Goal: Task Accomplishment & Management: Complete application form

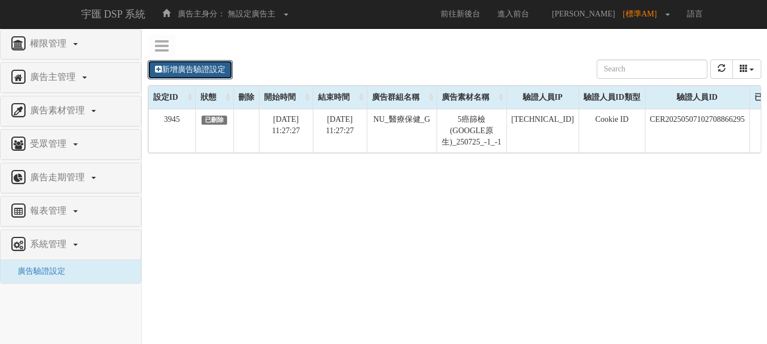
click at [215, 71] on link "新增廣告驗證設定" at bounding box center [190, 69] width 85 height 19
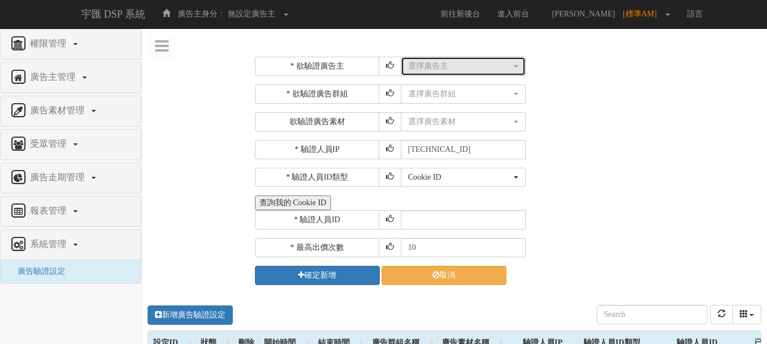
click at [452, 70] on div "選擇廣告主" at bounding box center [459, 66] width 103 height 11
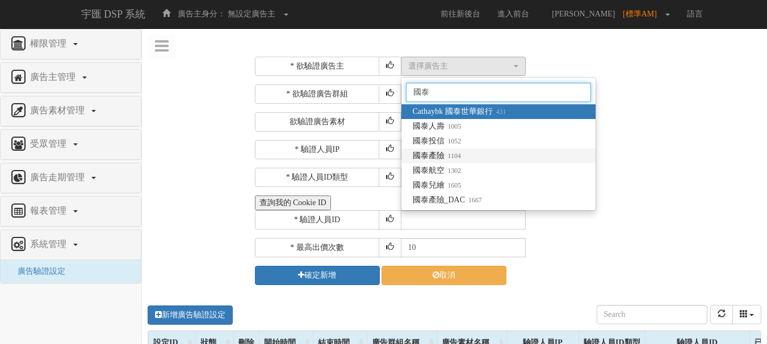
type input "國泰"
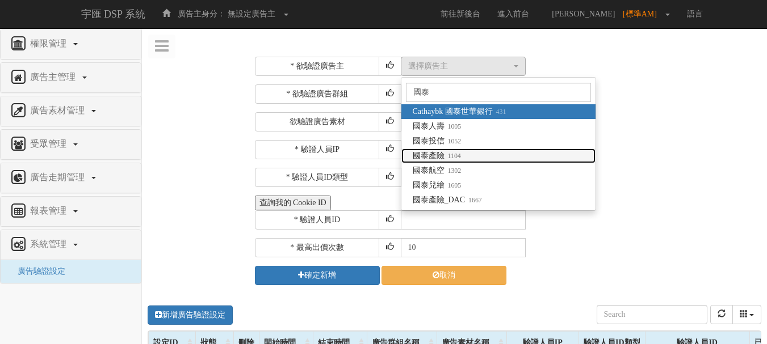
click at [458, 152] on small "1104" at bounding box center [452, 156] width 16 height 8
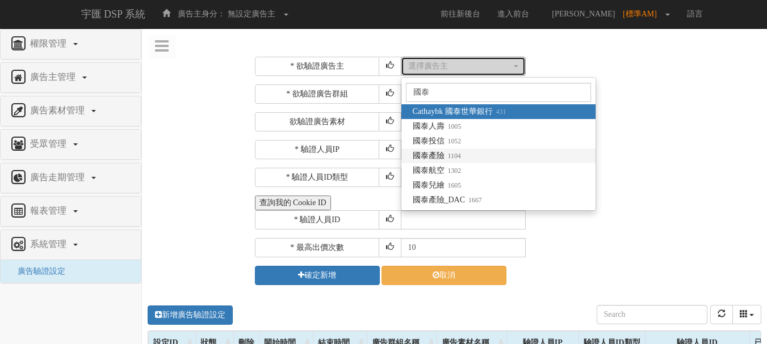
select select "1104"
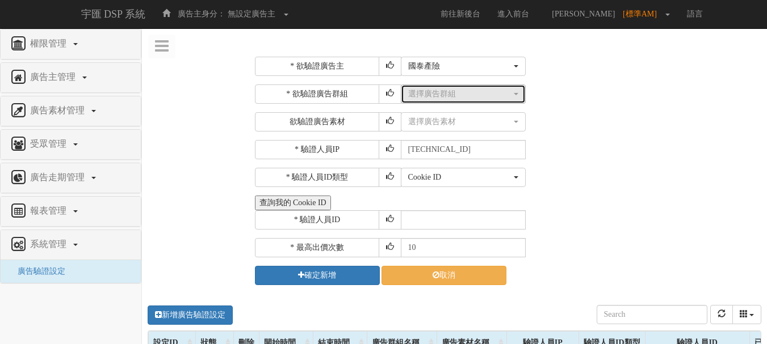
click at [453, 94] on div "選擇廣告群組" at bounding box center [459, 94] width 103 height 11
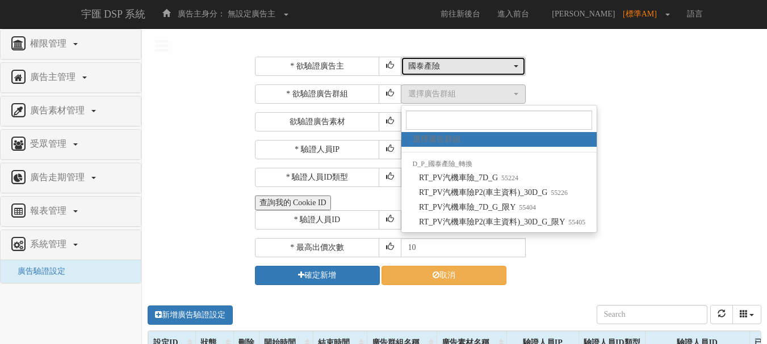
click at [471, 66] on div "國泰產險" at bounding box center [459, 66] width 103 height 11
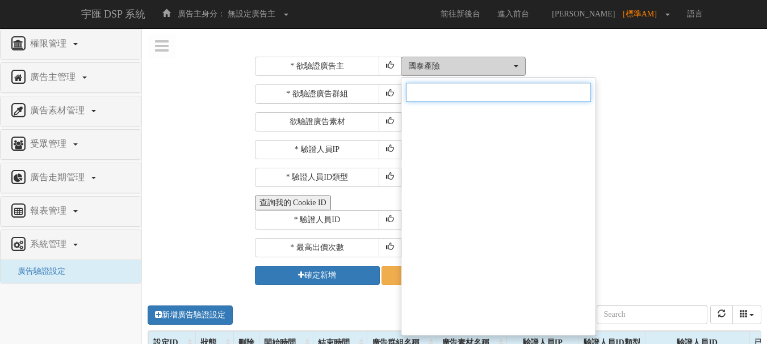
scroll to position [3818, 0]
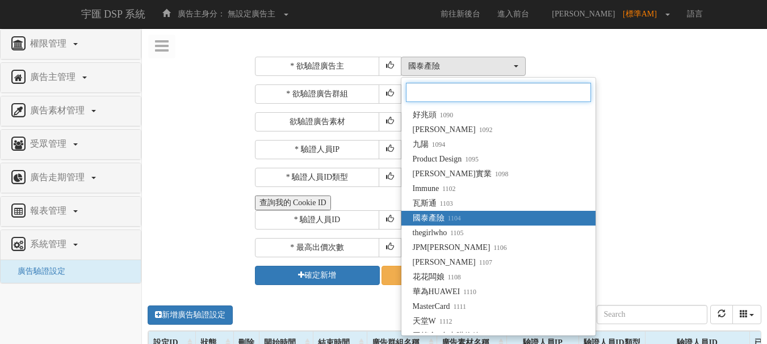
click at [465, 102] on input "Search" at bounding box center [498, 92] width 185 height 19
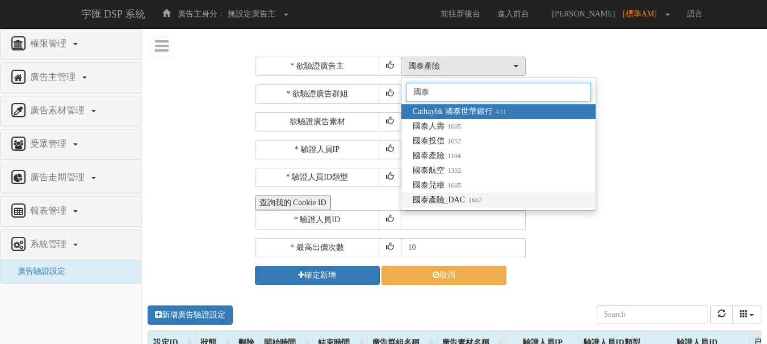
type input "國泰"
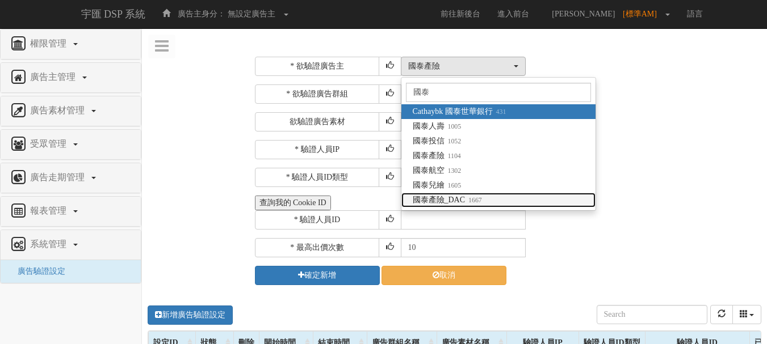
click at [455, 197] on span "國泰產險_DAC 1667" at bounding box center [447, 200] width 69 height 11
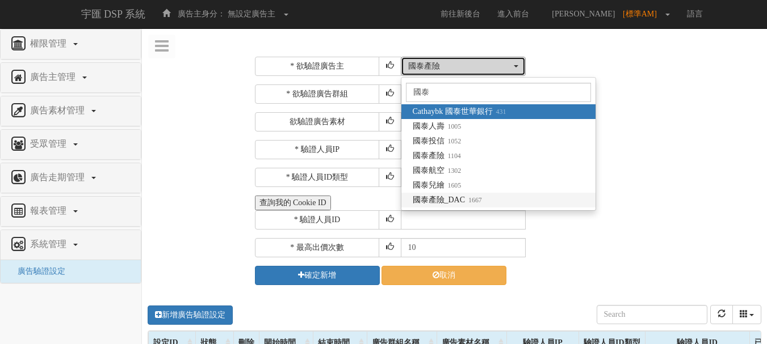
select select "1667"
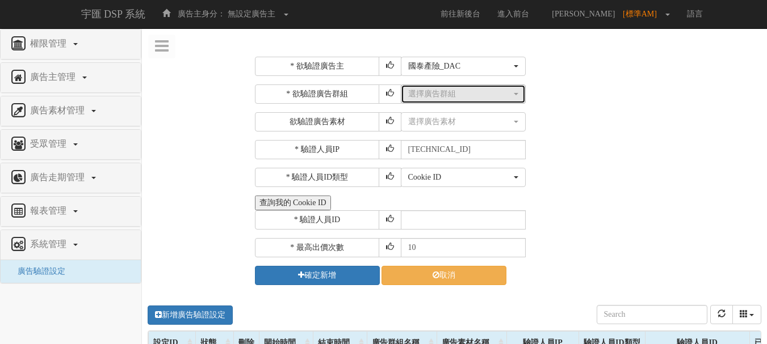
click at [476, 94] on div "選擇廣告群組" at bounding box center [459, 94] width 103 height 11
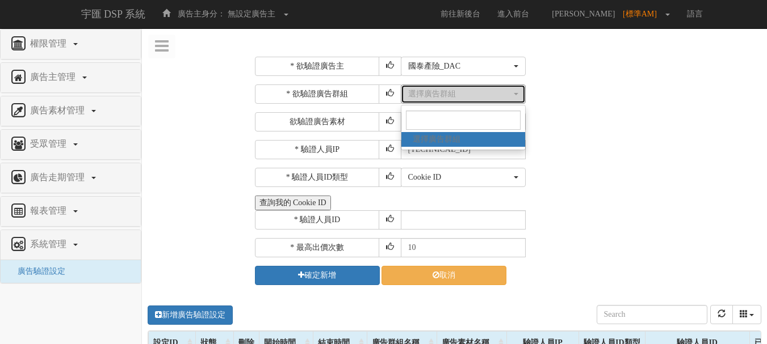
click at [475, 91] on div "選擇廣告群組" at bounding box center [459, 94] width 103 height 11
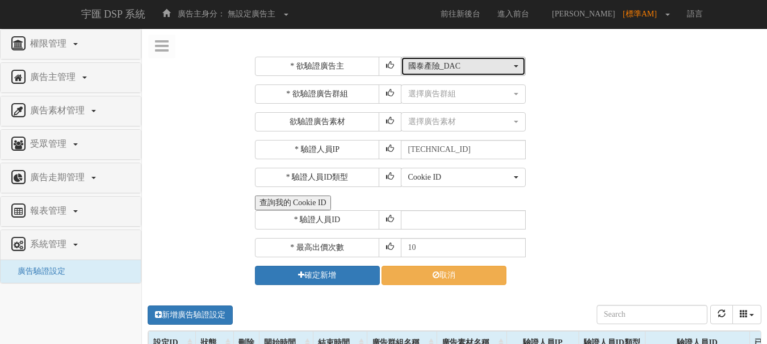
click at [473, 69] on div "國泰產險_DAC" at bounding box center [459, 66] width 103 height 11
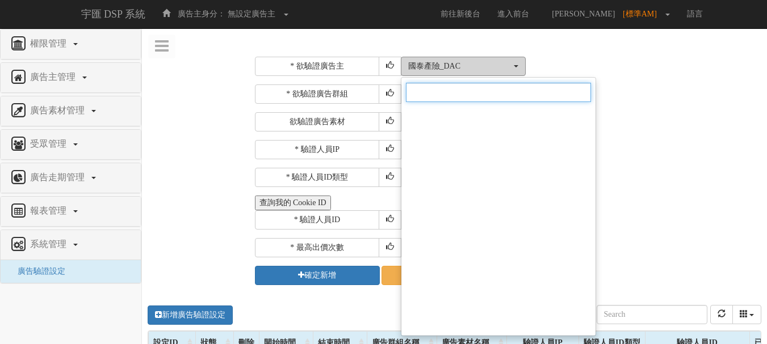
scroll to position [8510, 0]
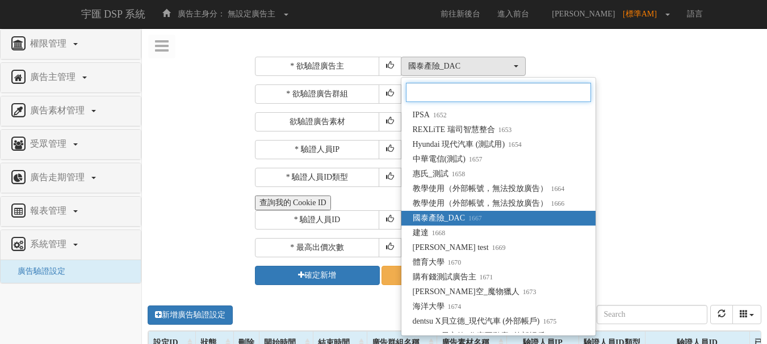
click at [474, 91] on input "Search" at bounding box center [499, 92] width 186 height 19
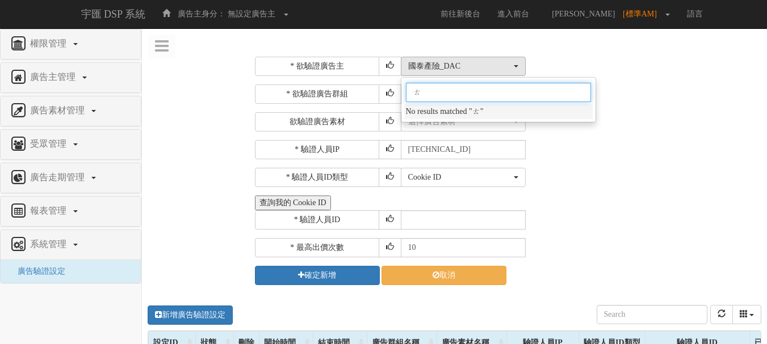
scroll to position [0, 0]
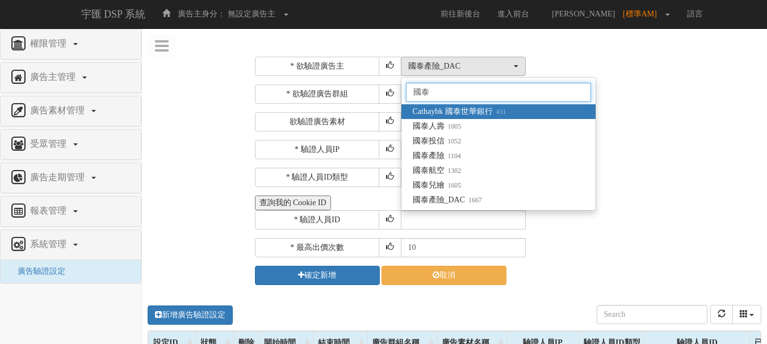
type input "國泰"
click at [489, 108] on span "Cathaybk 國泰世華銀行 431" at bounding box center [460, 111] width 94 height 11
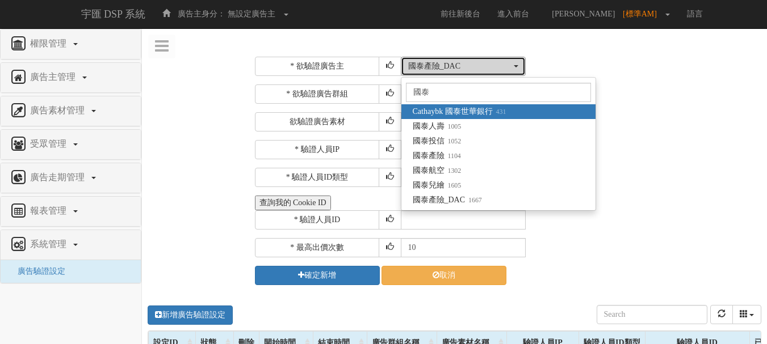
select select "431"
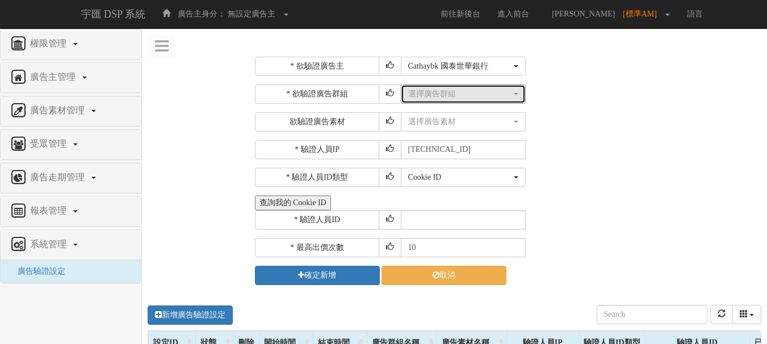
click at [482, 100] on button "選擇廣告群組" at bounding box center [463, 94] width 125 height 19
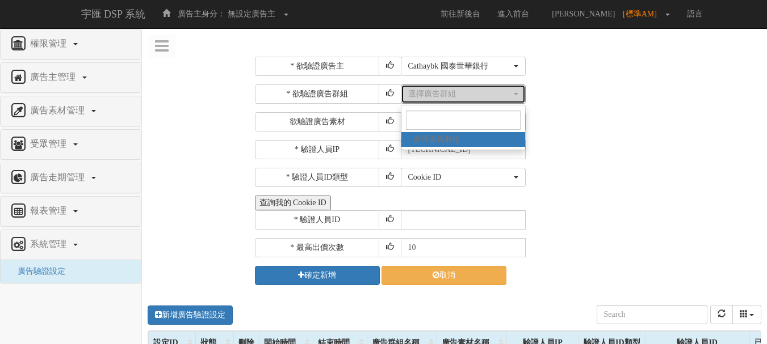
click at [482, 100] on button "選擇廣告群組" at bounding box center [463, 94] width 125 height 19
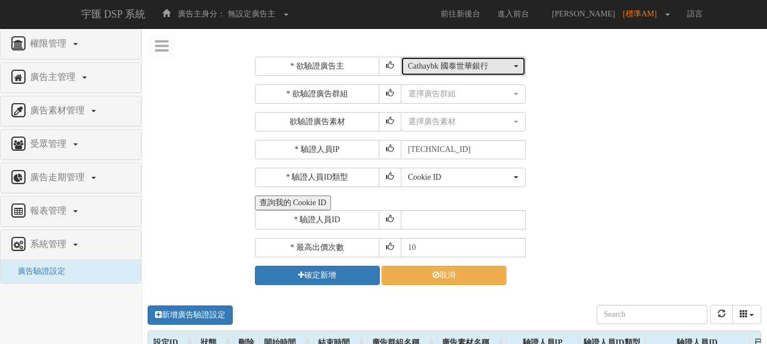
click at [473, 62] on div "Cathaybk 國泰世華銀行" at bounding box center [459, 66] width 103 height 11
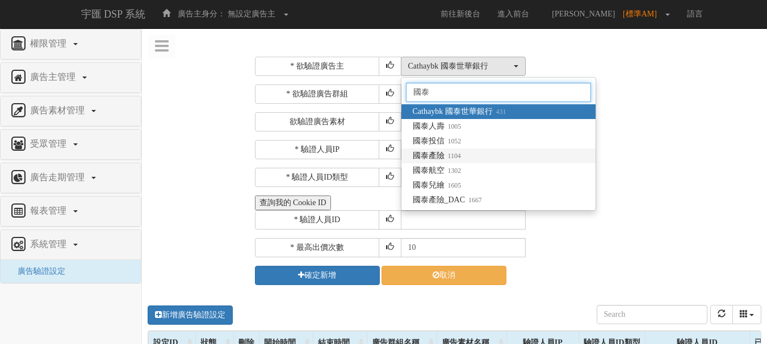
type input "國泰"
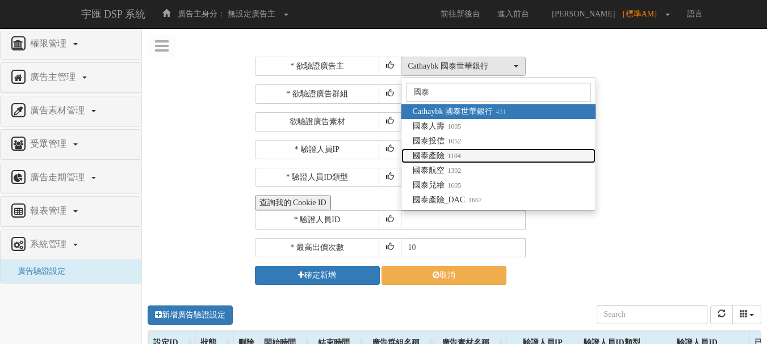
click at [461, 154] on span "國泰產險 1104" at bounding box center [437, 155] width 48 height 11
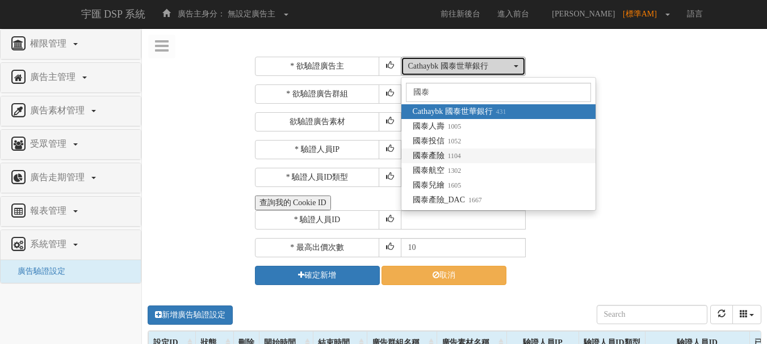
select select "1104"
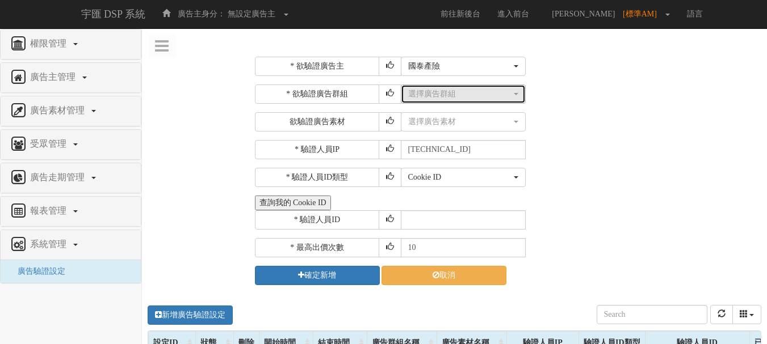
click at [457, 100] on button "選擇廣告群組" at bounding box center [463, 94] width 125 height 19
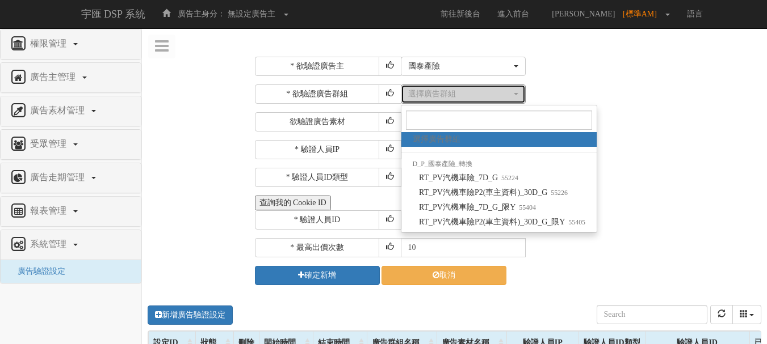
click at [457, 99] on div "選擇廣告群組" at bounding box center [459, 94] width 103 height 11
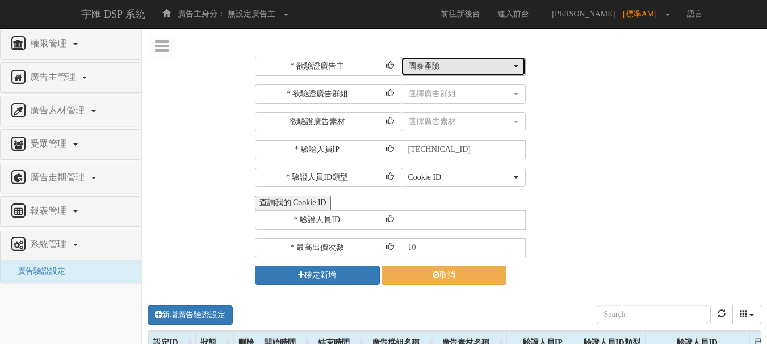
click at [430, 66] on div "國泰產險" at bounding box center [459, 66] width 103 height 11
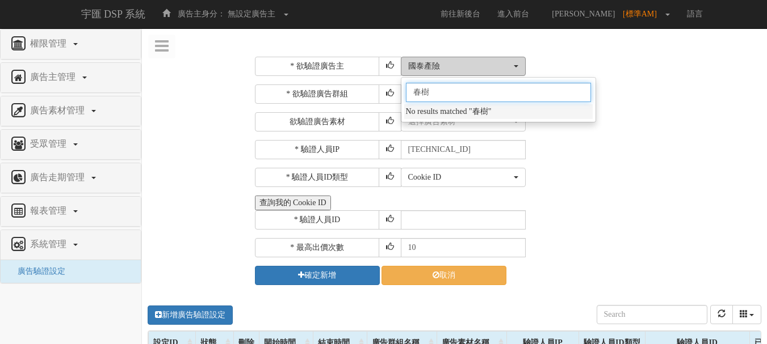
type input "春"
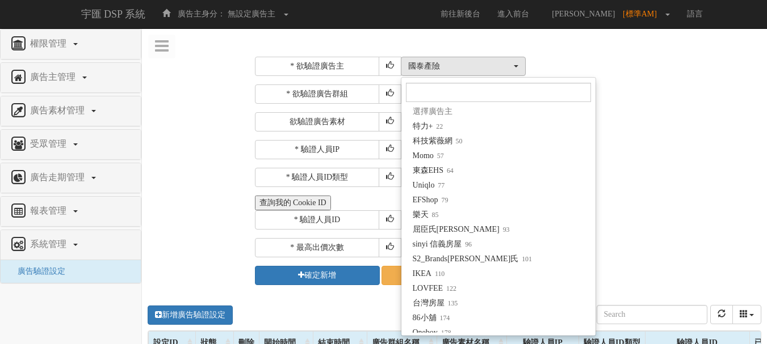
click at [503, 51] on div "* 欲驗證廣告主 選擇廣告主 特力+ 科技紫薇網 Momo 東森EHS Uniqlo EFShop 樂天 屈臣氏[PERSON_NAME] sinyi 信義房…" at bounding box center [506, 171] width 521 height 246
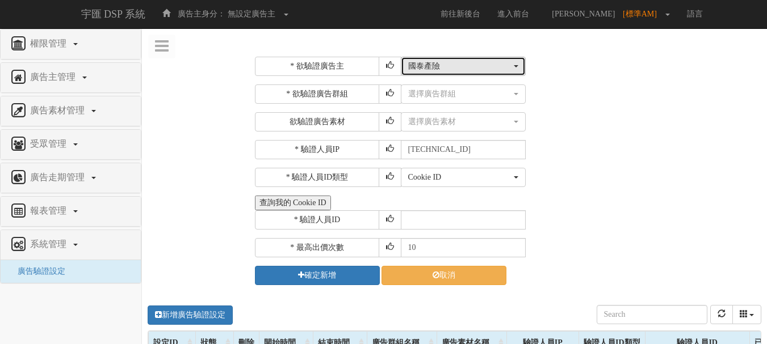
click at [488, 58] on button "國泰產險" at bounding box center [463, 66] width 125 height 19
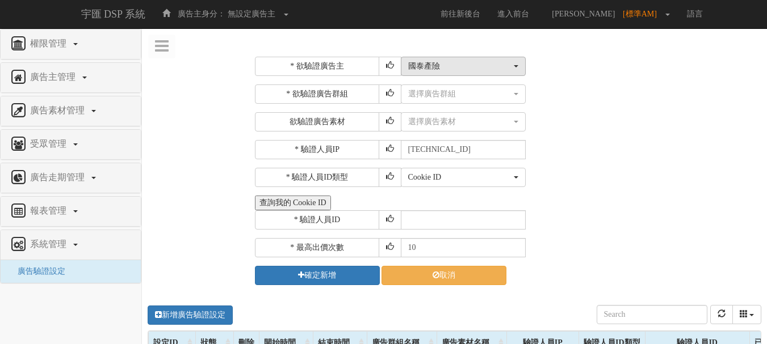
scroll to position [3818, 0]
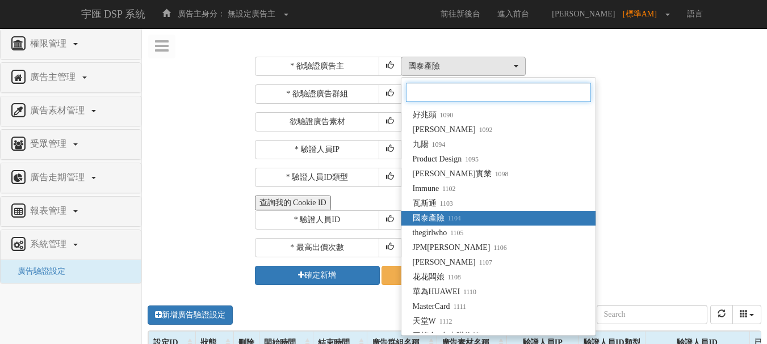
click at [476, 91] on input "Search" at bounding box center [498, 92] width 185 height 19
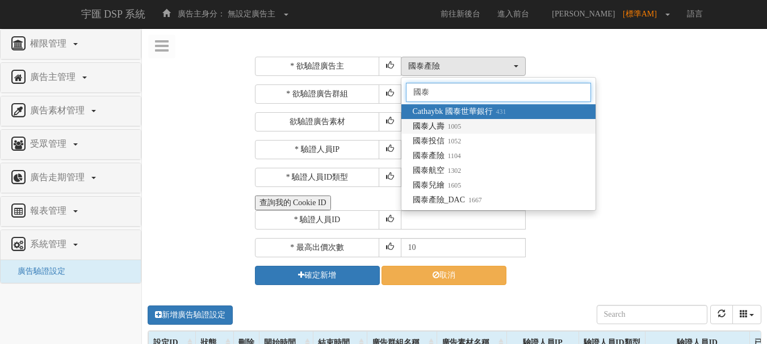
type input "國泰"
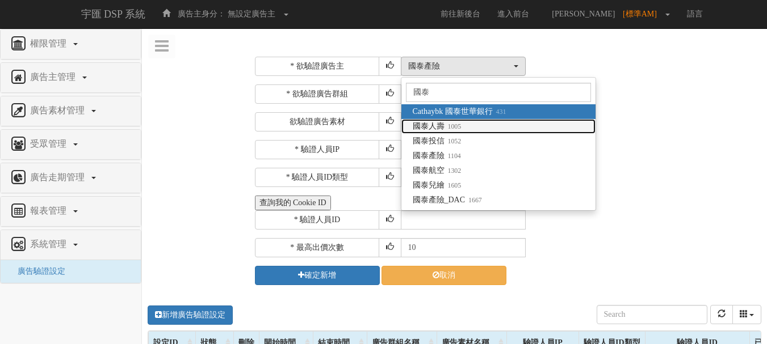
click at [455, 128] on small "1005" at bounding box center [452, 127] width 17 height 8
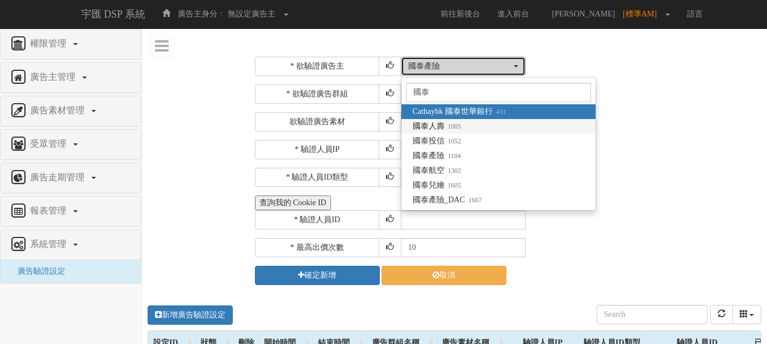
select select "1005"
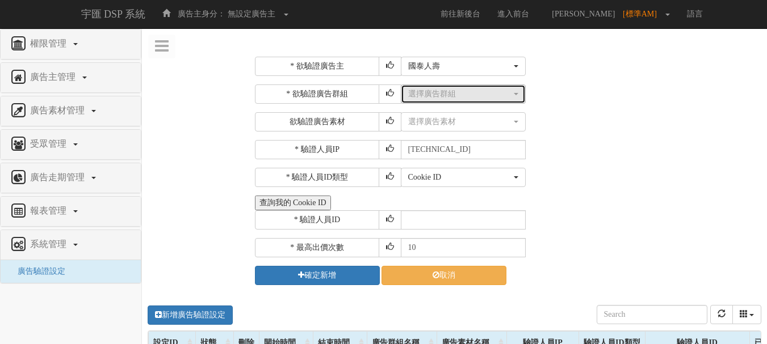
click at [454, 100] on button "選擇廣告群組" at bounding box center [463, 94] width 125 height 19
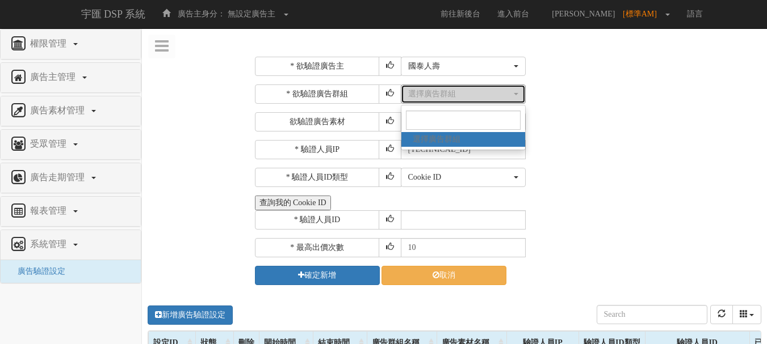
click at [454, 100] on button "選擇廣告群組" at bounding box center [463, 94] width 125 height 19
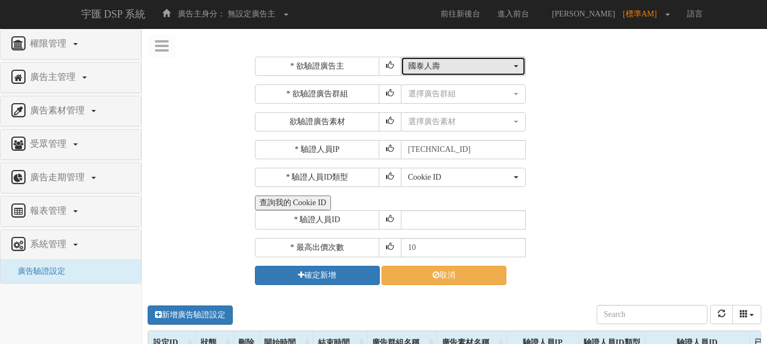
click at [455, 75] on button "國泰人壽" at bounding box center [463, 66] width 125 height 19
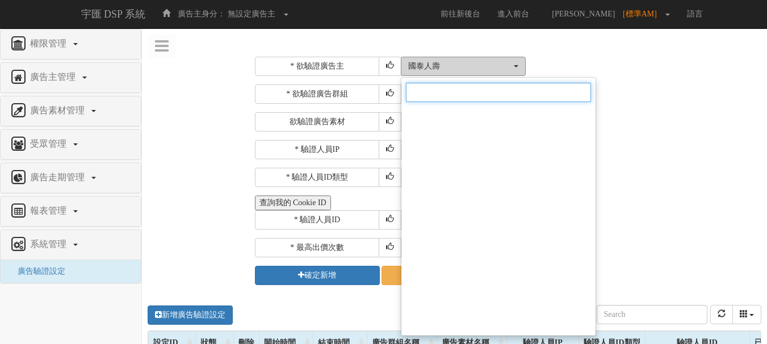
scroll to position [2933, 0]
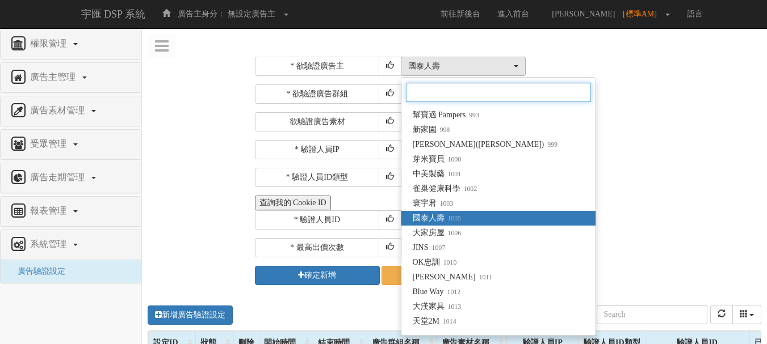
click at [452, 91] on input "Search" at bounding box center [498, 92] width 185 height 19
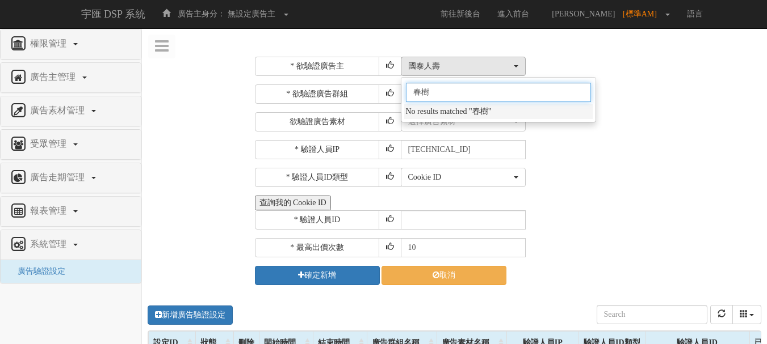
type input "春"
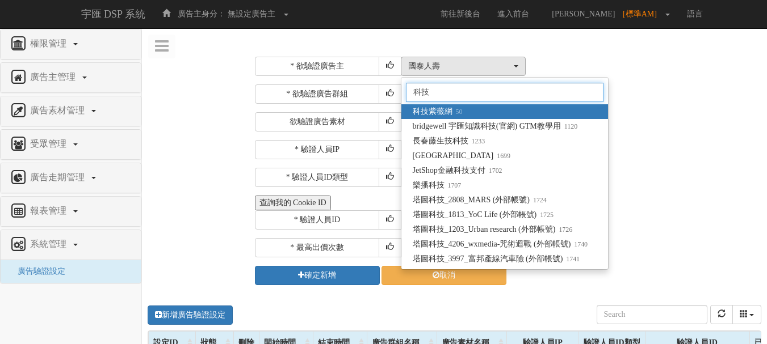
type input "科"
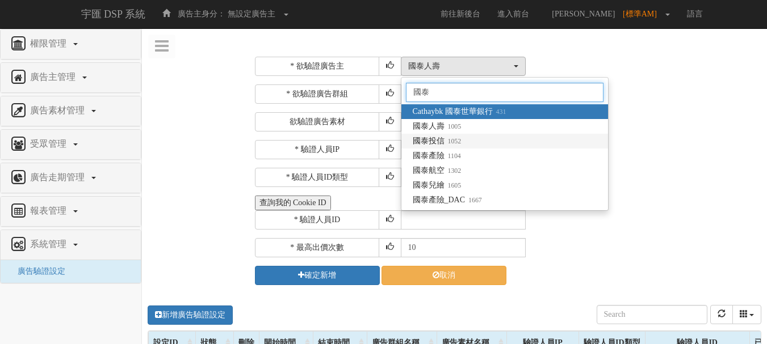
type input "國泰"
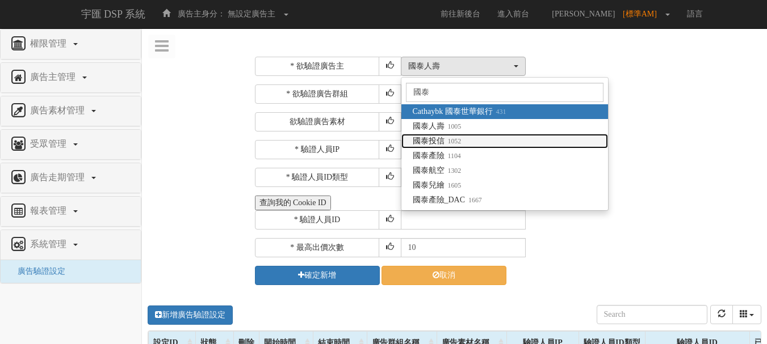
click at [448, 144] on small "1052" at bounding box center [452, 141] width 17 height 8
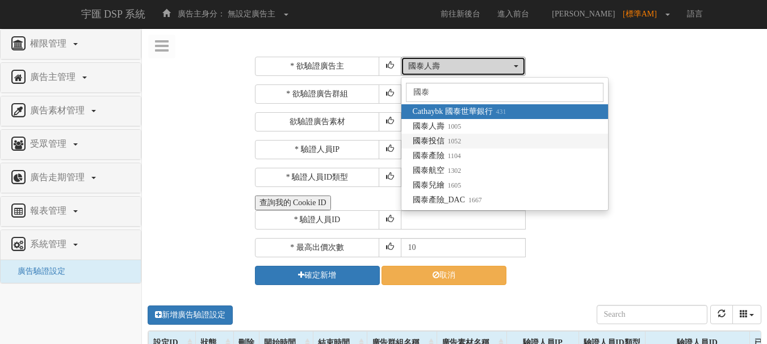
select select "1052"
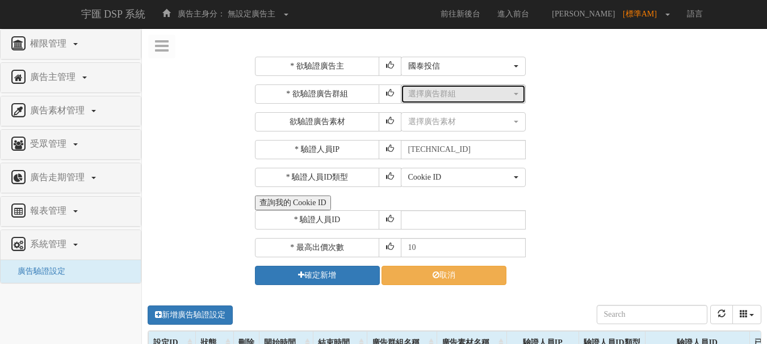
click at [446, 98] on div "選擇廣告群組" at bounding box center [459, 94] width 103 height 11
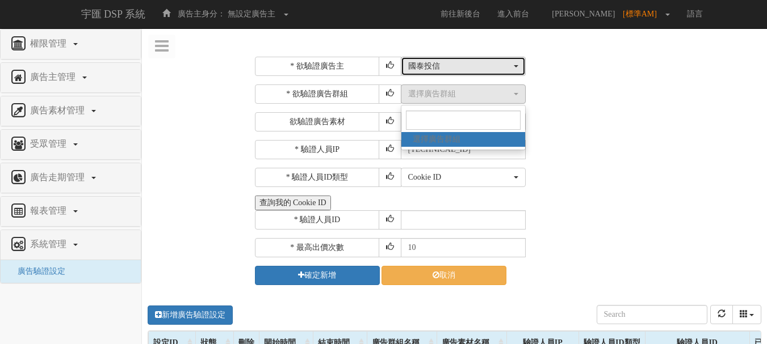
click at [467, 58] on button "國泰投信" at bounding box center [463, 66] width 125 height 19
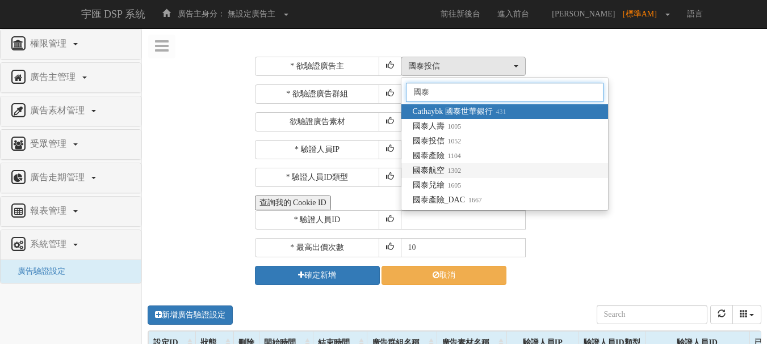
type input "國泰"
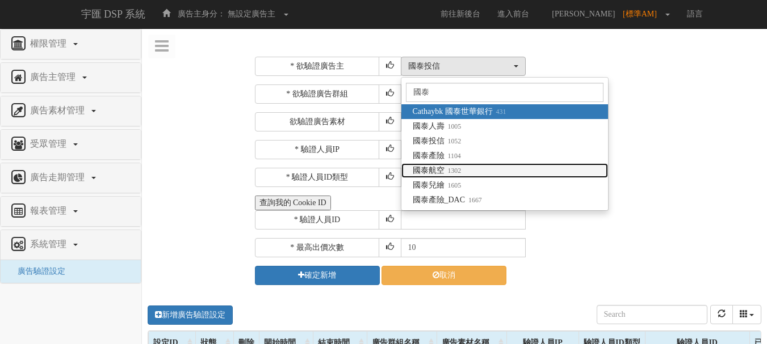
click at [443, 173] on span "國泰航空 1302" at bounding box center [437, 170] width 49 height 11
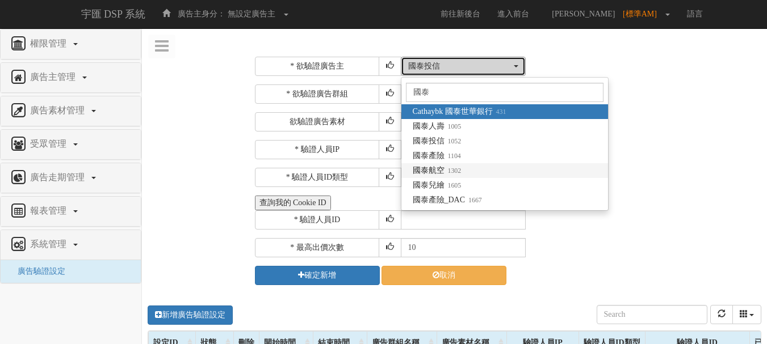
select select "1302"
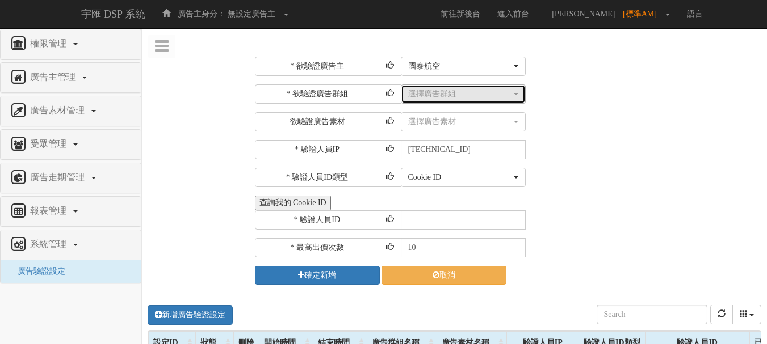
click at [452, 94] on div "選擇廣告群組" at bounding box center [459, 94] width 103 height 11
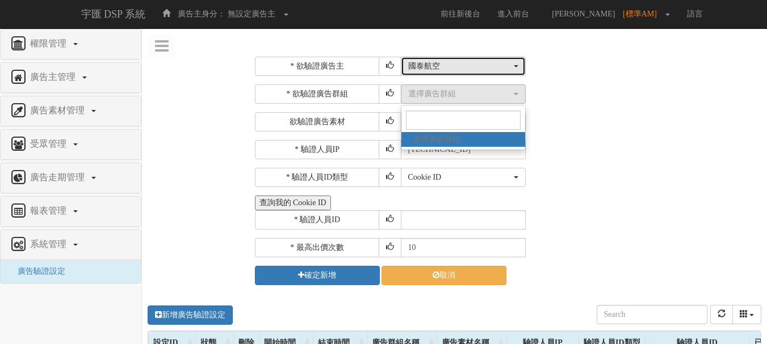
click at [455, 65] on div "國泰航空" at bounding box center [459, 66] width 103 height 11
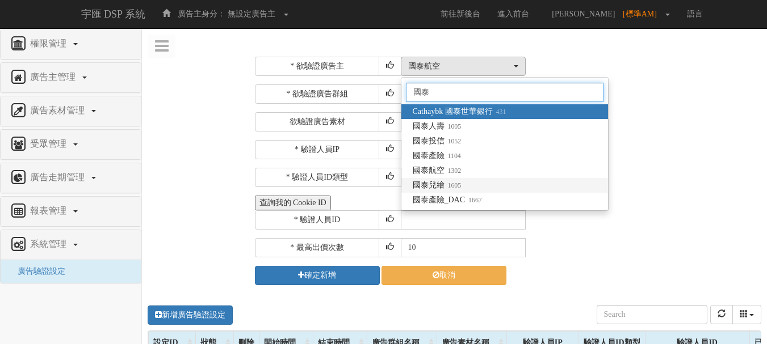
type input "國泰"
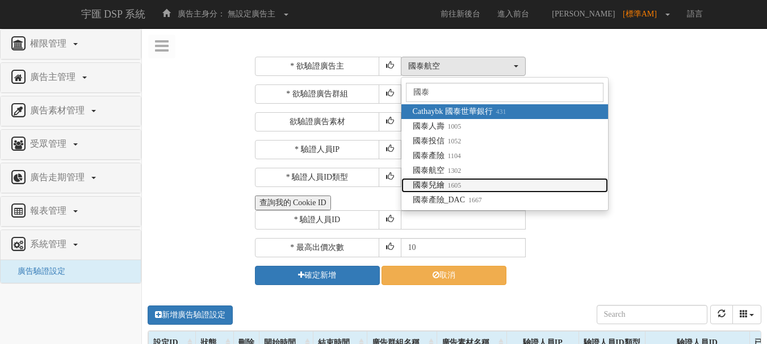
click at [450, 180] on span "國泰兒繪 1605" at bounding box center [437, 185] width 49 height 11
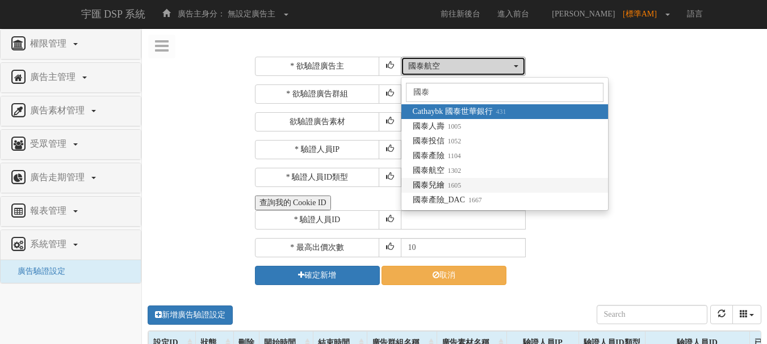
select select "1605"
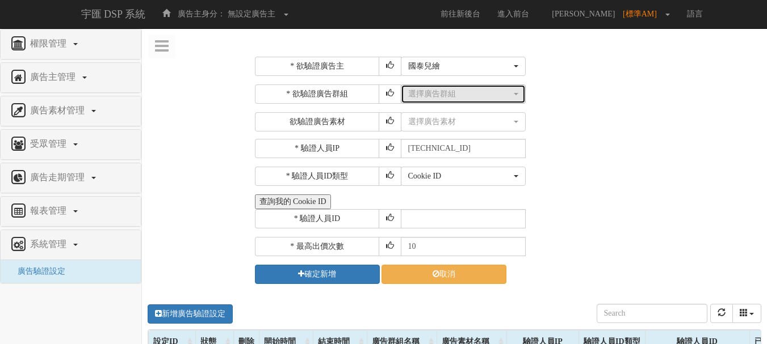
click at [451, 103] on button "選擇廣告群組" at bounding box center [463, 94] width 125 height 19
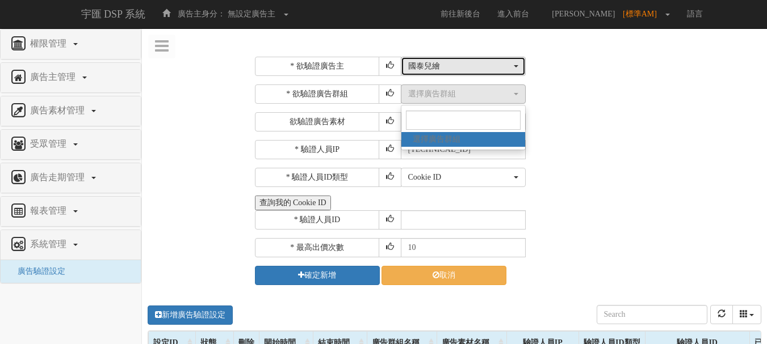
click at [457, 68] on div "國泰兒繪" at bounding box center [459, 66] width 103 height 11
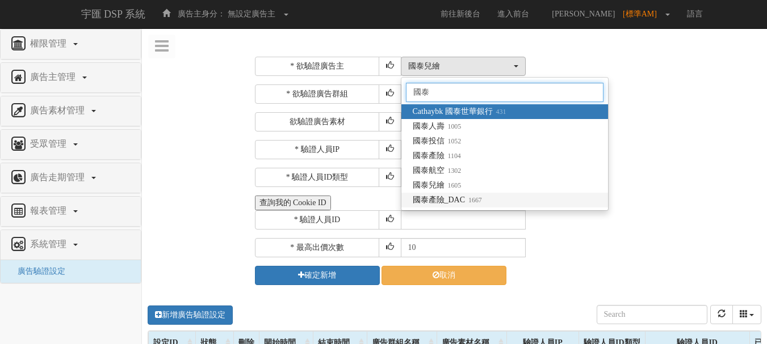
type input "國泰"
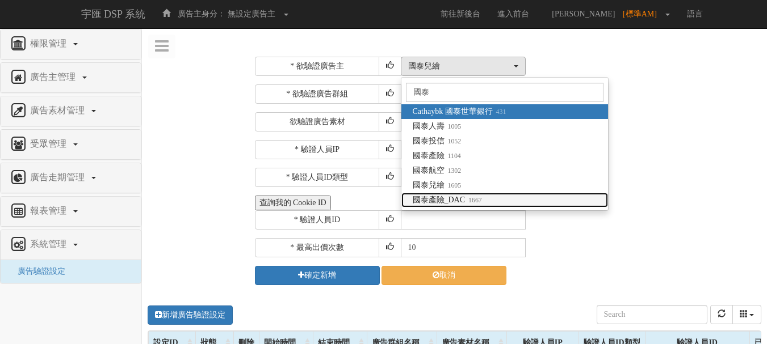
click at [461, 204] on span "國泰產險_DAC 1667" at bounding box center [447, 200] width 69 height 11
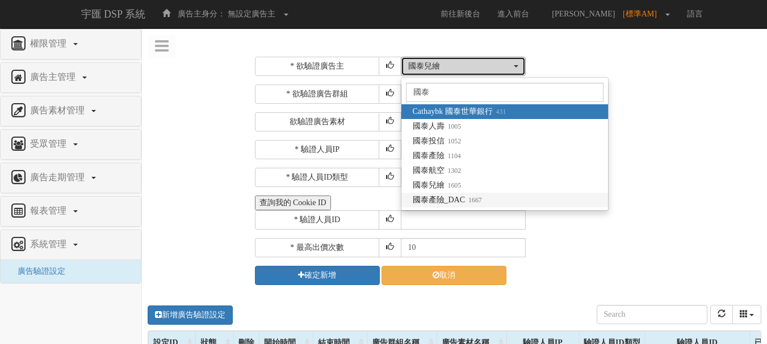
select select "1667"
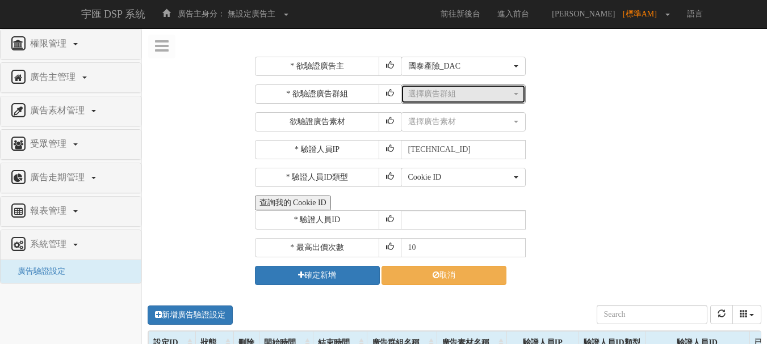
click at [453, 99] on div "選擇廣告群組" at bounding box center [459, 94] width 103 height 11
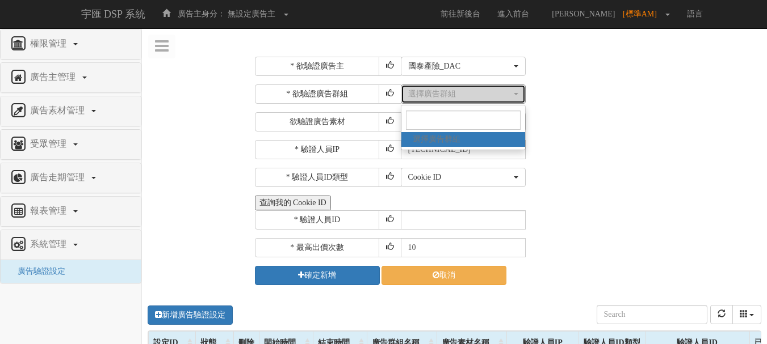
click at [453, 99] on div "選擇廣告群組" at bounding box center [459, 94] width 103 height 11
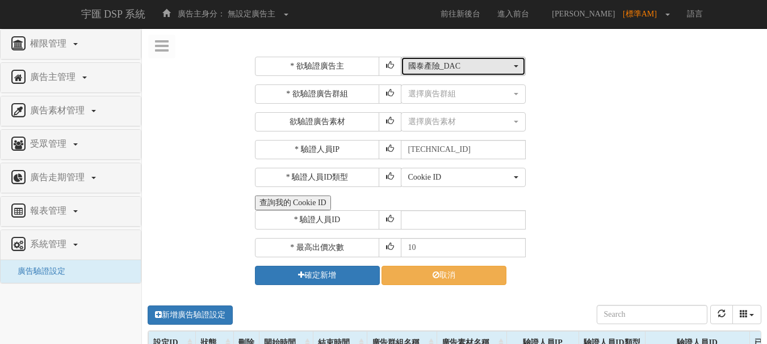
click at [450, 69] on div "國泰產險_DAC" at bounding box center [459, 66] width 103 height 11
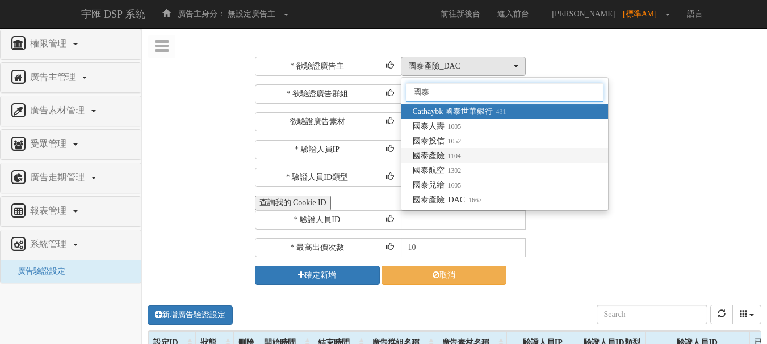
type input "國泰"
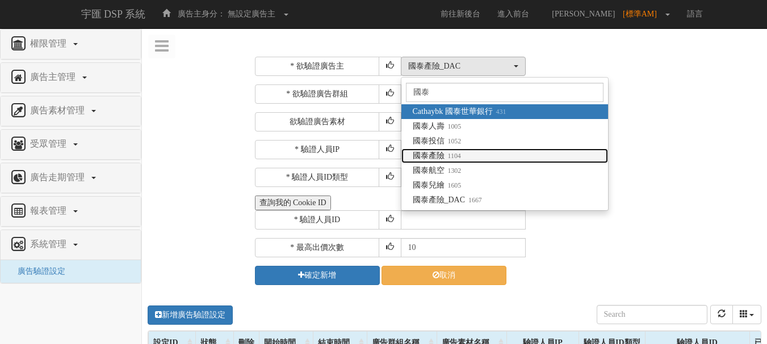
click at [455, 157] on small "1104" at bounding box center [452, 156] width 16 height 8
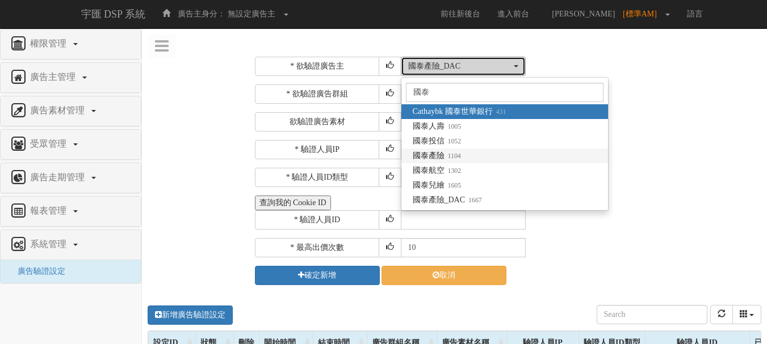
select select "1104"
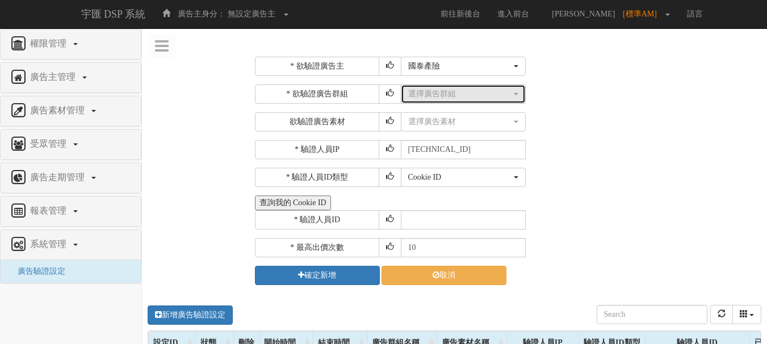
click at [486, 90] on div "選擇廣告群組" at bounding box center [459, 94] width 103 height 11
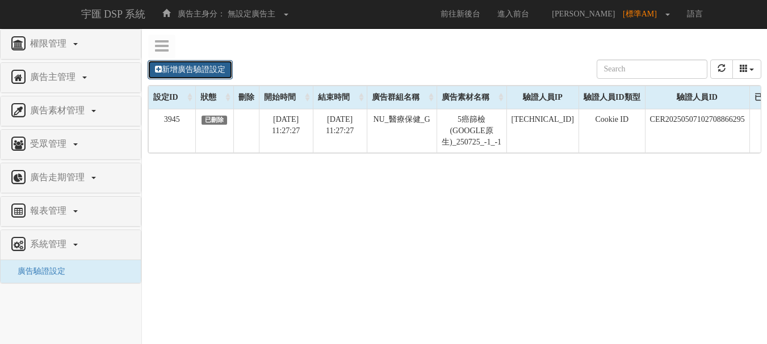
click at [211, 71] on link "新增廣告驗證設定" at bounding box center [190, 69] width 85 height 19
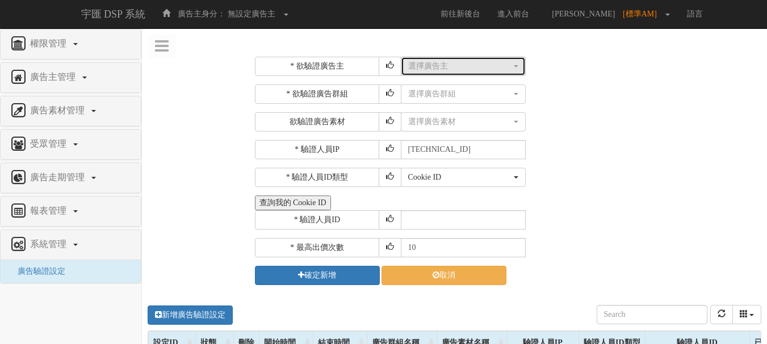
click at [440, 73] on button "選擇廣告主" at bounding box center [463, 66] width 125 height 19
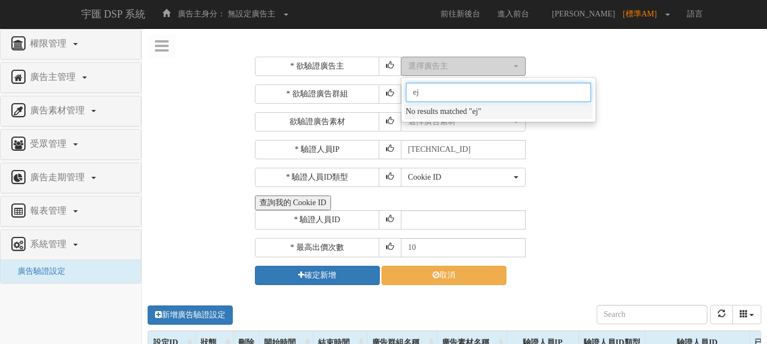
type input "e"
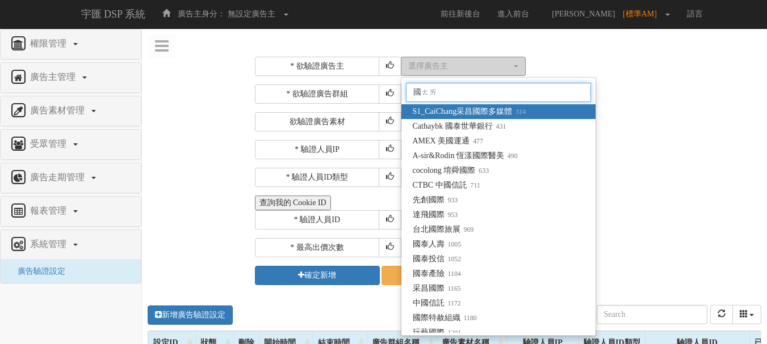
type input "國泰"
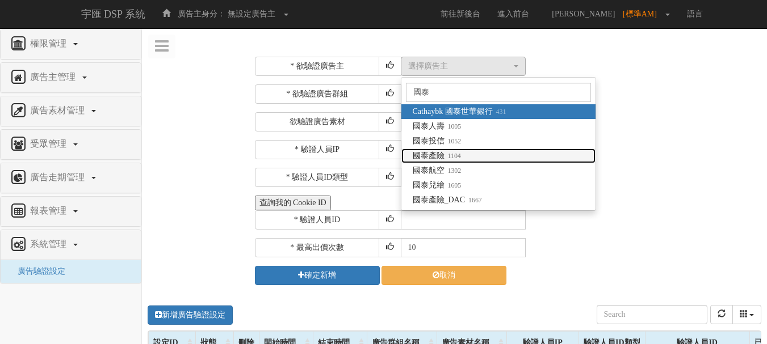
click at [461, 154] on small "1104" at bounding box center [452, 156] width 16 height 8
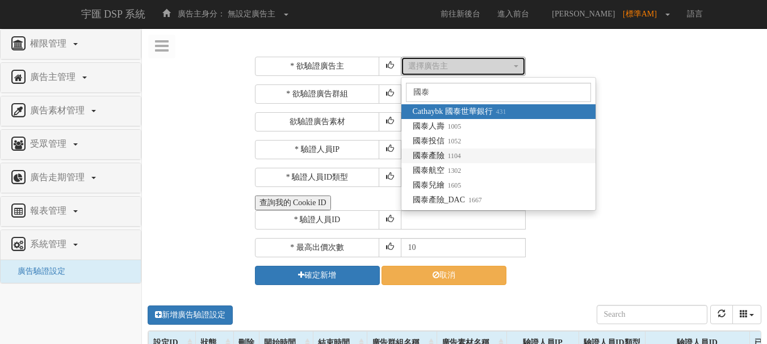
select select "1104"
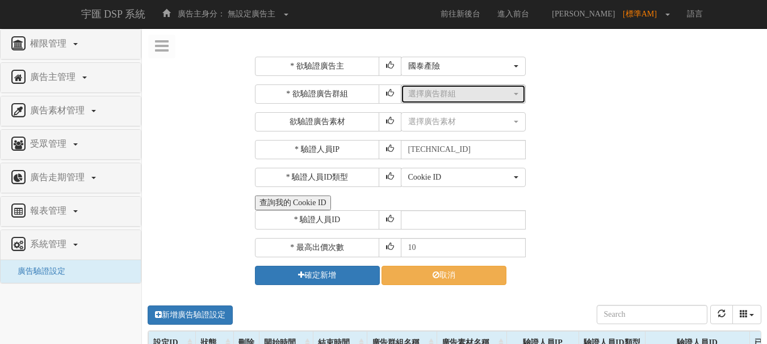
click at [452, 98] on div "選擇廣告群組" at bounding box center [459, 94] width 103 height 11
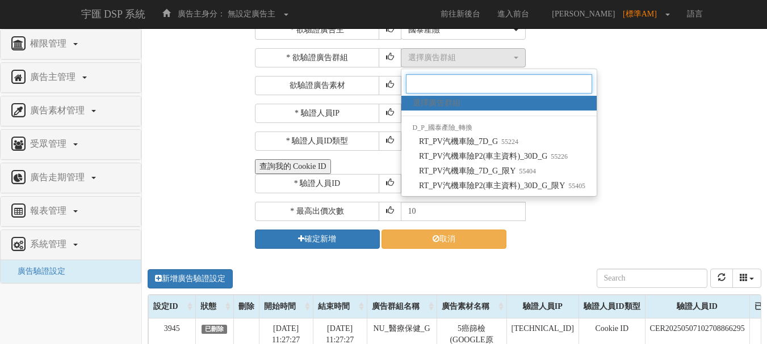
scroll to position [57, 0]
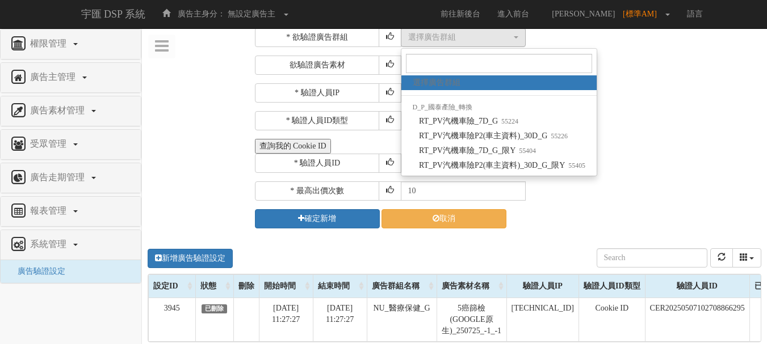
click at [634, 140] on div "查詢我的 Cookie ID" at bounding box center [507, 146] width 504 height 15
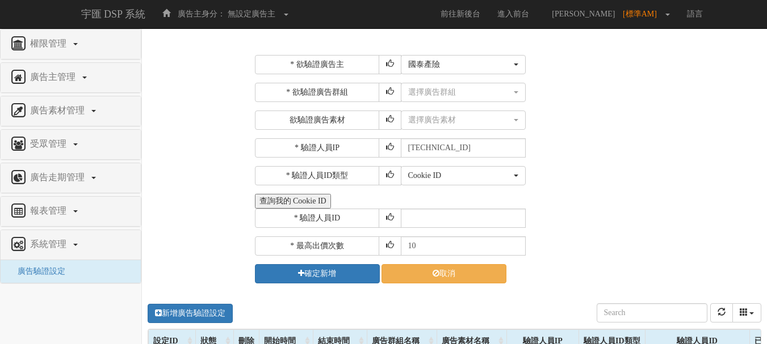
scroll to position [0, 0]
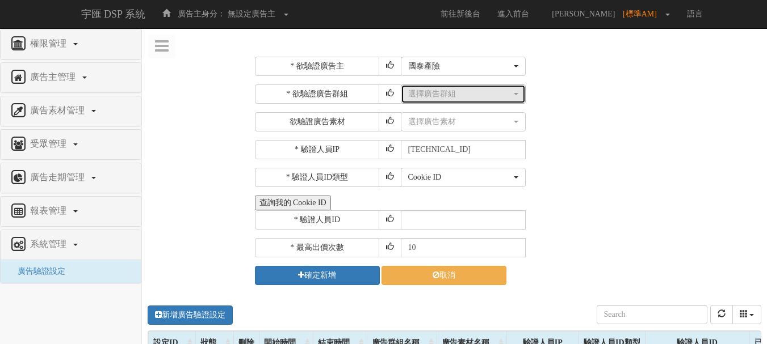
click at [469, 98] on div "選擇廣告群組" at bounding box center [459, 94] width 103 height 11
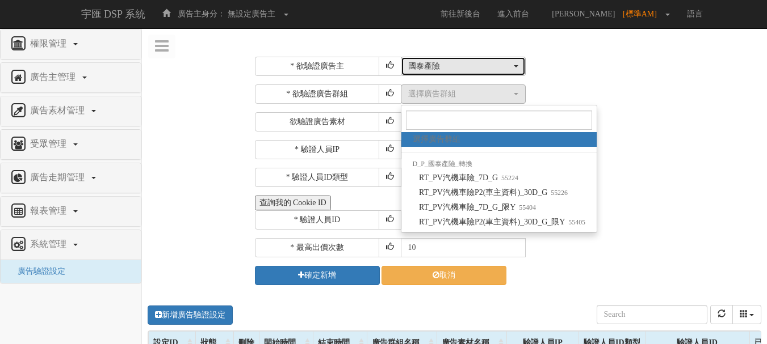
click at [470, 64] on div "國泰產險" at bounding box center [459, 66] width 103 height 11
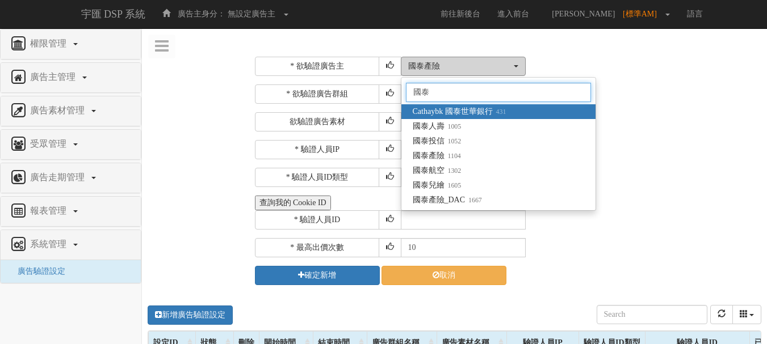
type input "國"
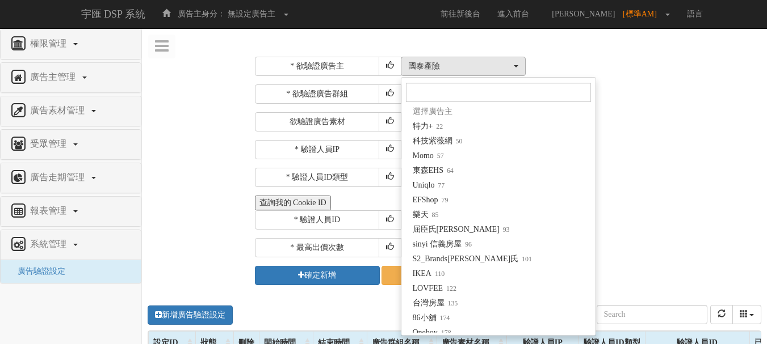
click at [705, 96] on div "選擇廣告群組 RT_PV汽機車險_7D_G RT_PV汽機車險P2(車主資料)_30D_G RT_PV汽機車險_7D_G_限Y RT_PV汽機車險P2(車主資…" at bounding box center [580, 94] width 358 height 19
